Goal: Information Seeking & Learning: Learn about a topic

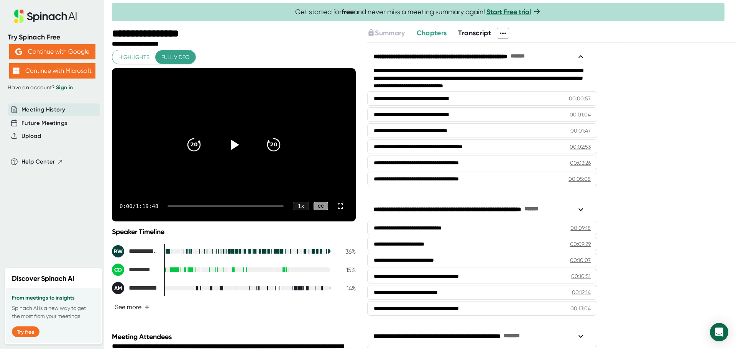
click at [151, 305] on button "See more +" at bounding box center [132, 307] width 41 height 13
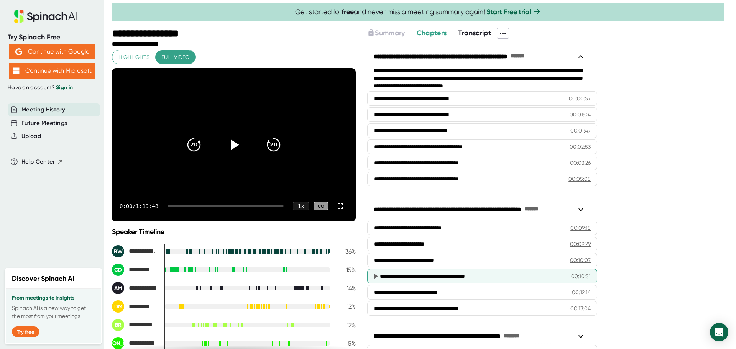
click at [469, 277] on div "**********" at bounding box center [470, 277] width 180 height 8
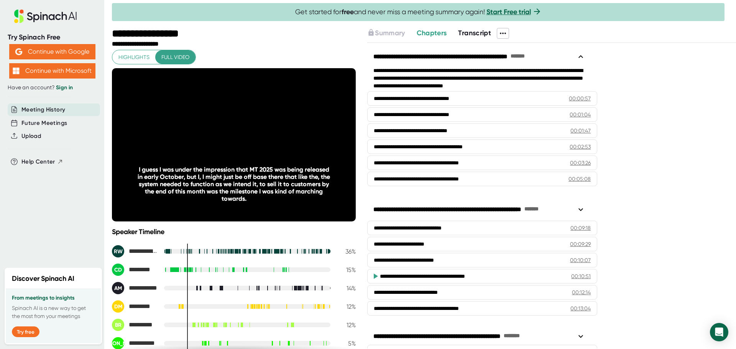
click at [258, 53] on div "**********" at bounding box center [234, 233] width 244 height 366
